Goal: Task Accomplishment & Management: Manage account settings

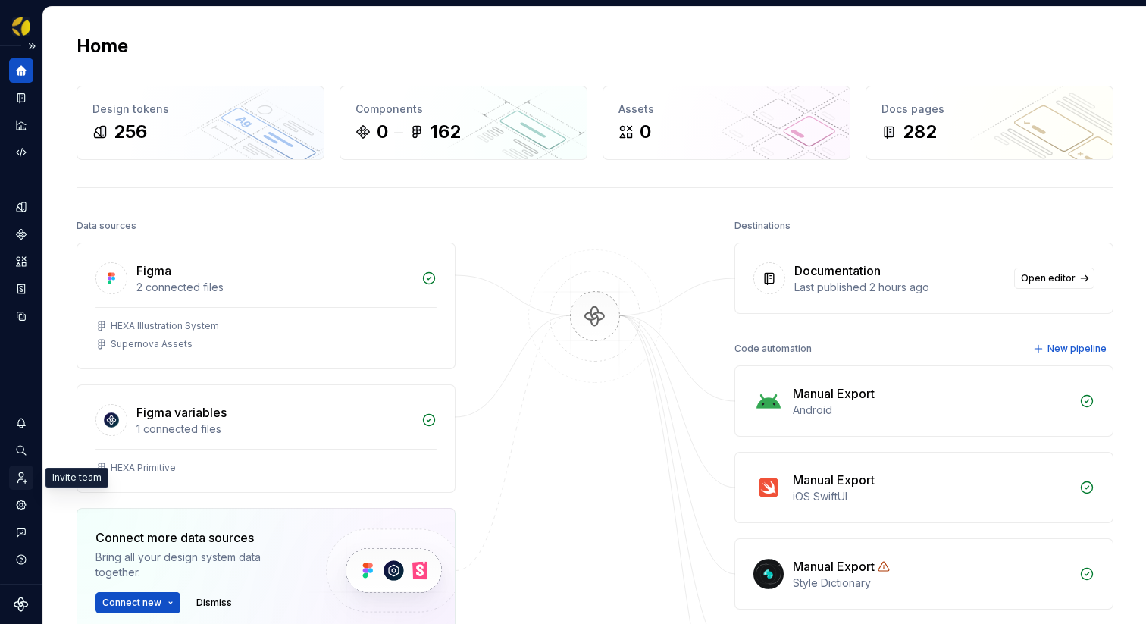
click at [24, 483] on icon "Invite team" at bounding box center [21, 478] width 14 height 14
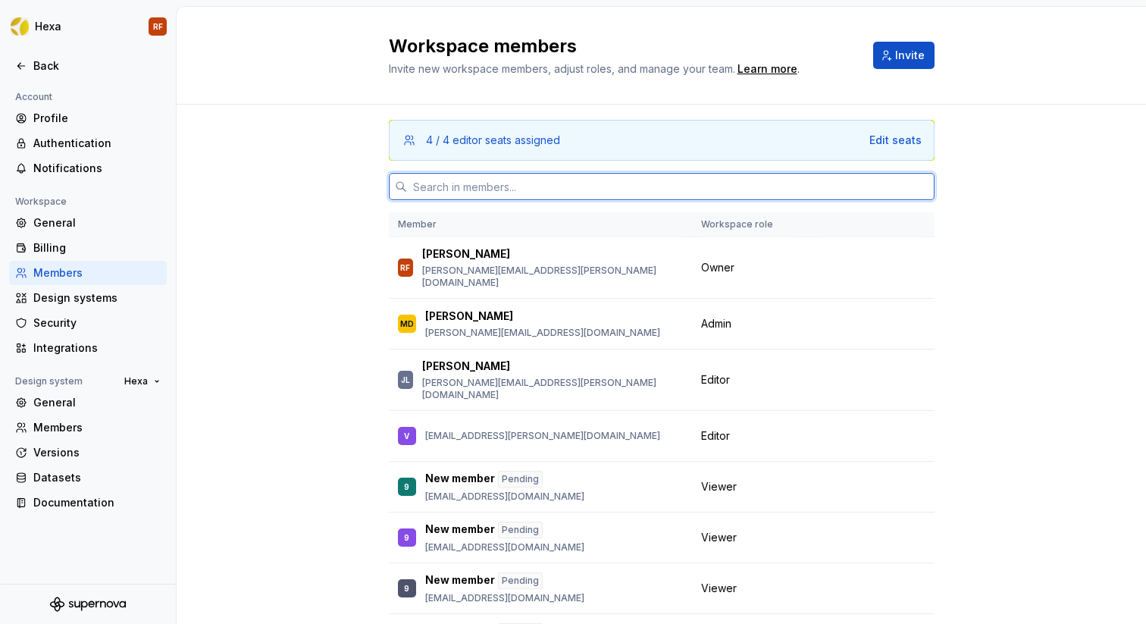
click at [573, 188] on input "text" at bounding box center [671, 186] width 528 height 27
paste input "[PERSON_NAME][EMAIL_ADDRESS][PERSON_NAME][DOMAIN_NAME]"
type input "[PERSON_NAME][EMAIL_ADDRESS][PERSON_NAME][DOMAIN_NAME]"
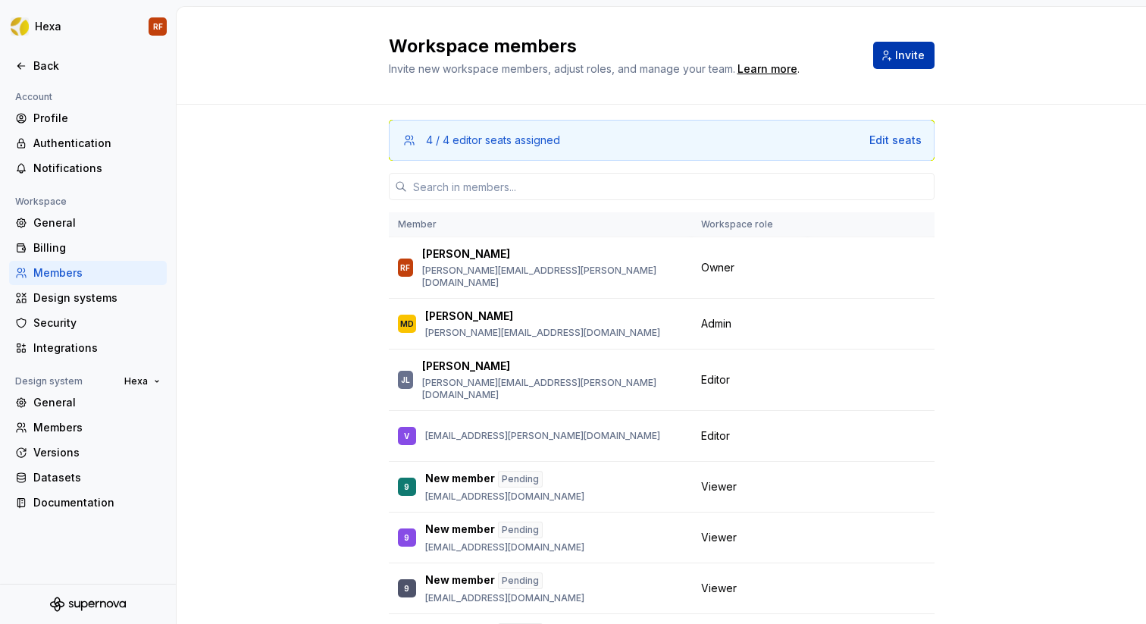
click at [907, 52] on span "Invite" at bounding box center [910, 55] width 30 height 15
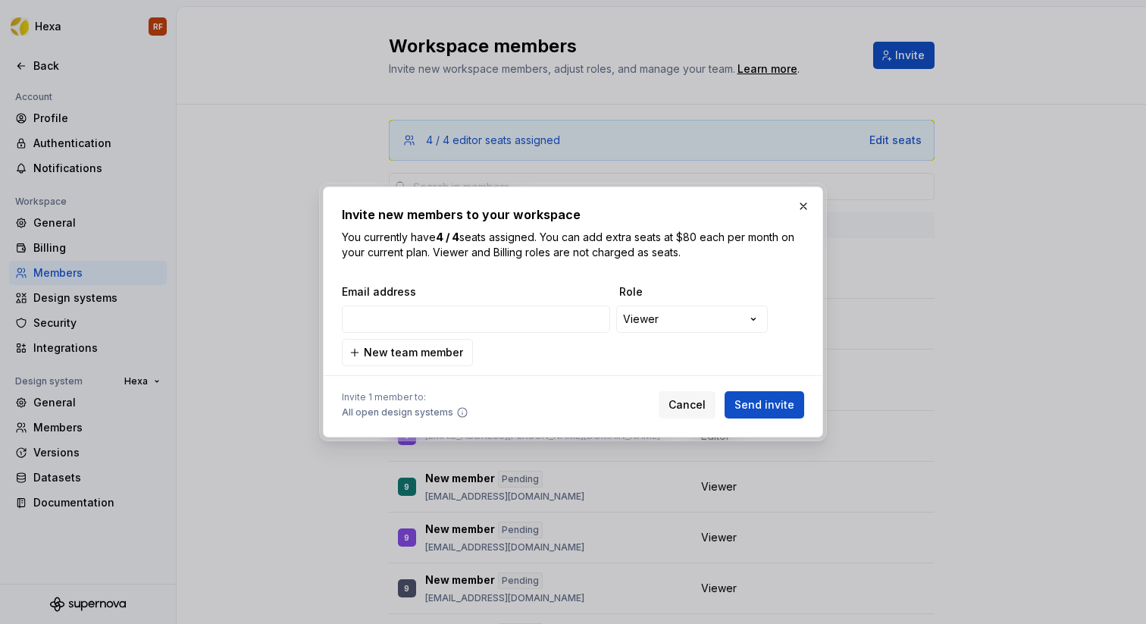
type input "[PERSON_NAME][EMAIL_ADDRESS][PERSON_NAME][DOMAIN_NAME]"
click at [782, 396] on button "Send invite" at bounding box center [765, 404] width 80 height 27
